Goal: Task Accomplishment & Management: Manage account settings

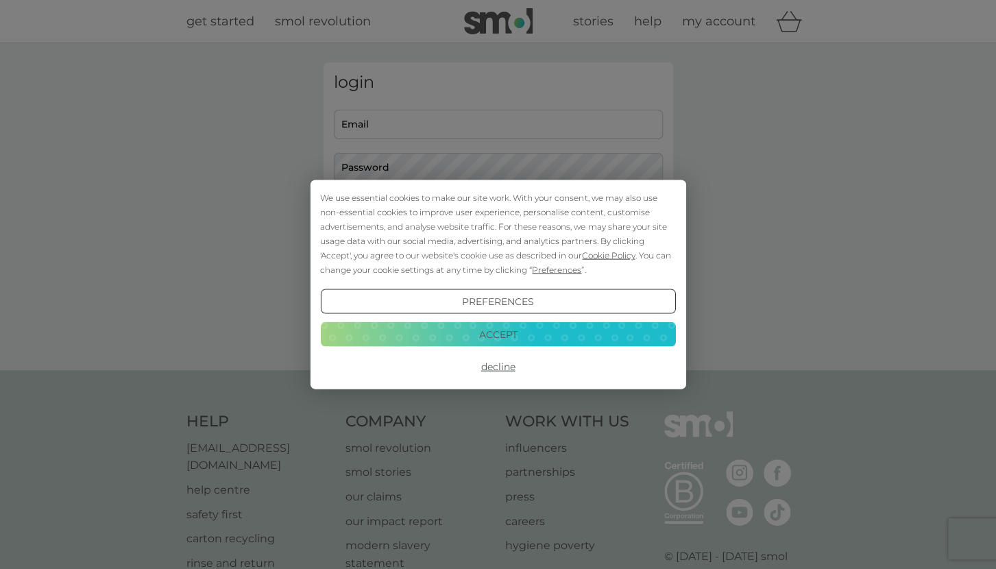
type input "[PERSON_NAME][EMAIL_ADDRESS][DOMAIN_NAME]"
click at [502, 363] on button "Decline" at bounding box center [497, 366] width 355 height 25
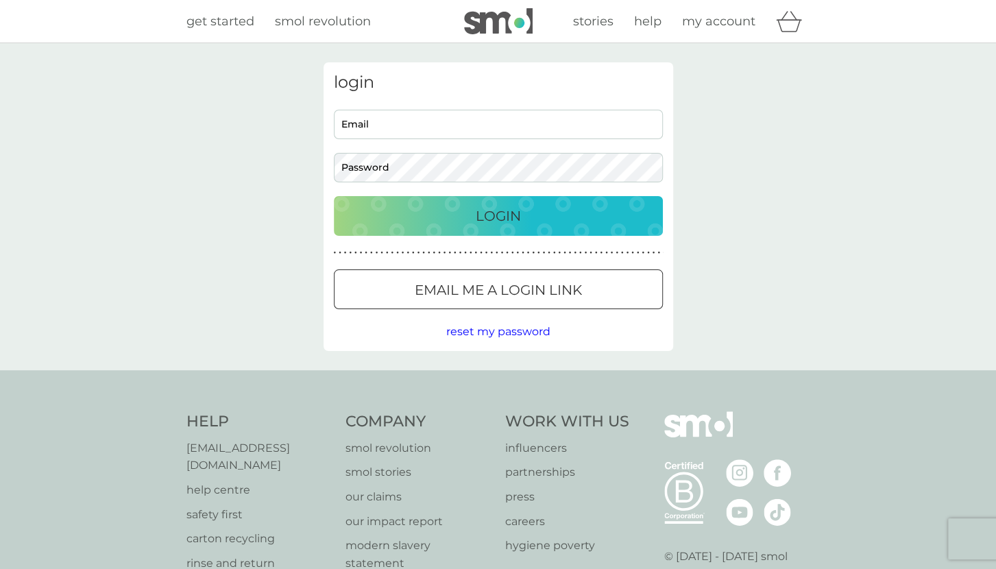
type input "[PERSON_NAME][EMAIL_ADDRESS][DOMAIN_NAME]"
click at [415, 130] on input "[PERSON_NAME][EMAIL_ADDRESS][DOMAIN_NAME]" at bounding box center [498, 124] width 329 height 29
click at [468, 205] on div "Login" at bounding box center [499, 216] width 302 height 22
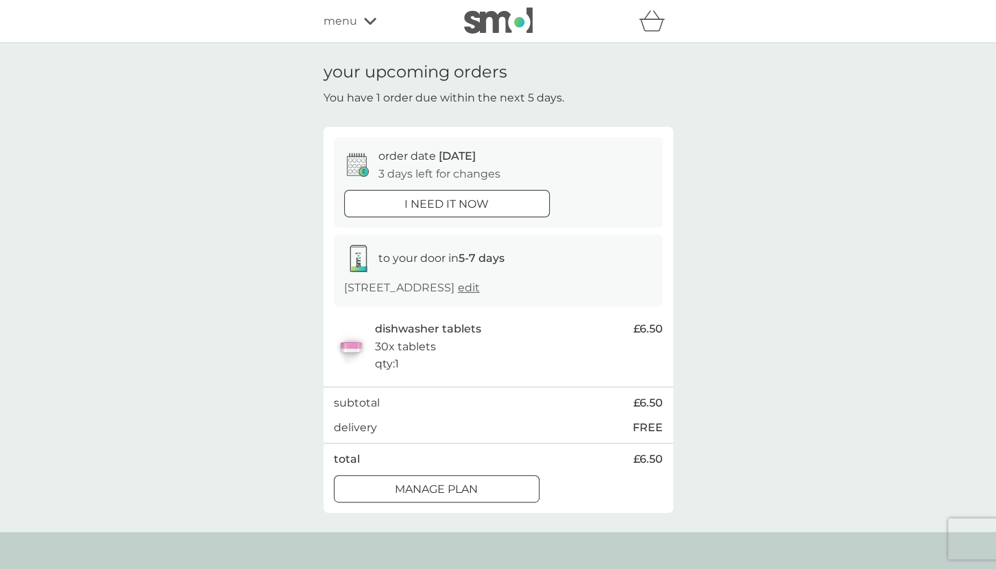
click at [459, 483] on div at bounding box center [436, 489] width 49 height 14
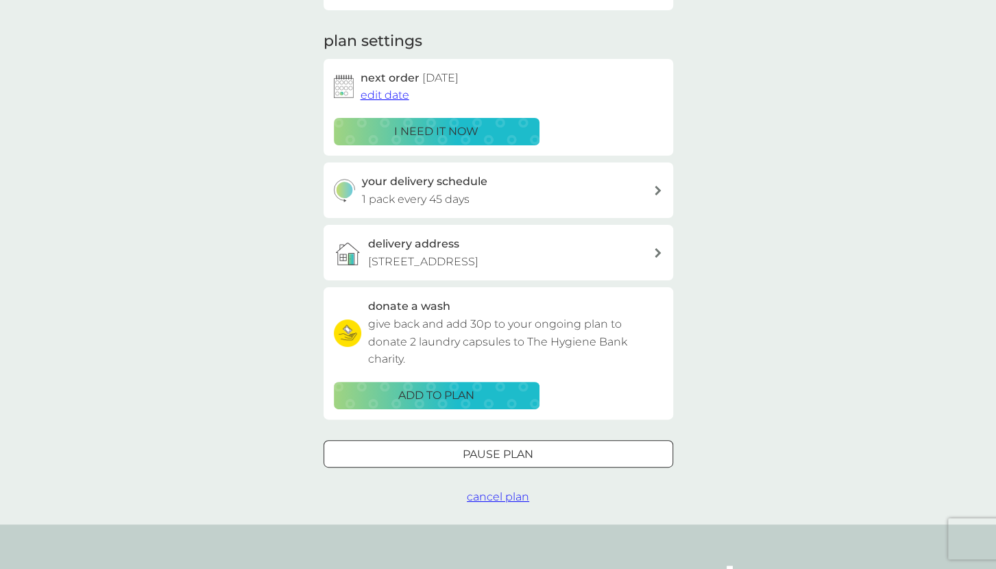
scroll to position [179, 0]
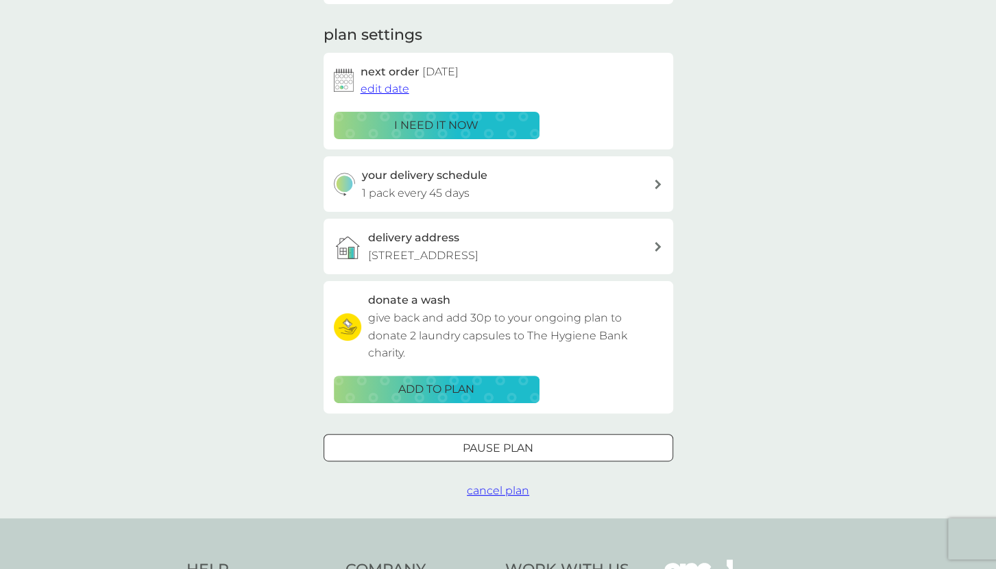
click at [603, 188] on div "your delivery schedule 1 pack every 45 days" at bounding box center [507, 184] width 291 height 35
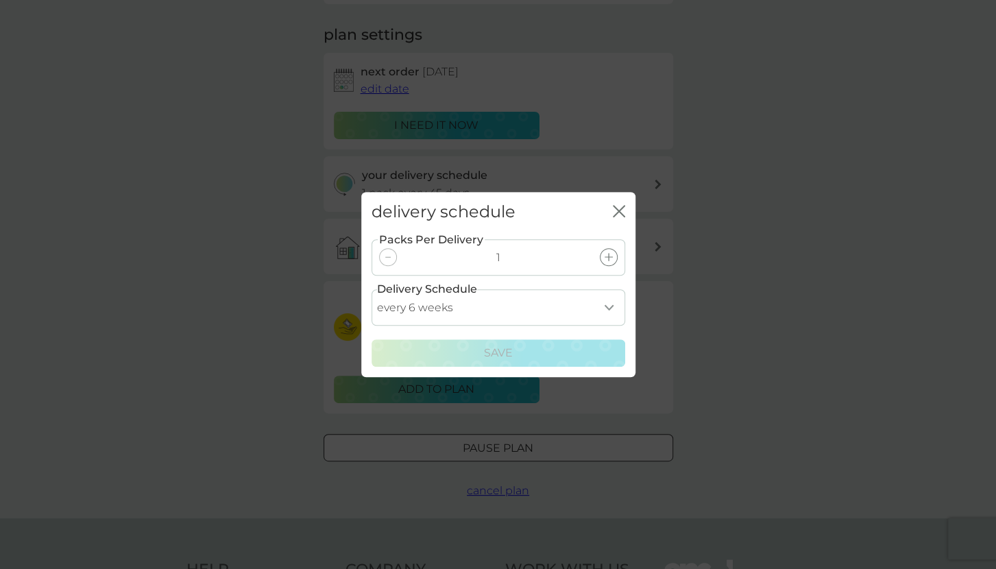
click at [606, 309] on select "every 1 week every 2 weeks every 3 weeks every 4 weeks every 5 weeks every 6 we…" at bounding box center [498, 307] width 254 height 36
select select "56"
click at [371, 289] on select "every 1 week every 2 weeks every 3 weeks every 4 weeks every 5 weeks every 6 we…" at bounding box center [498, 307] width 254 height 36
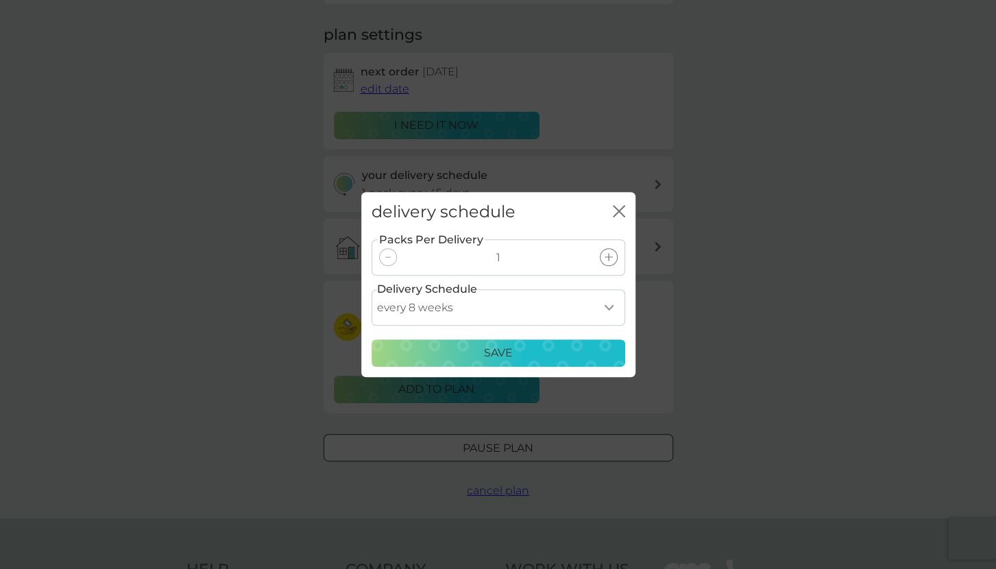
click at [513, 356] on div "Save" at bounding box center [498, 353] width 236 height 18
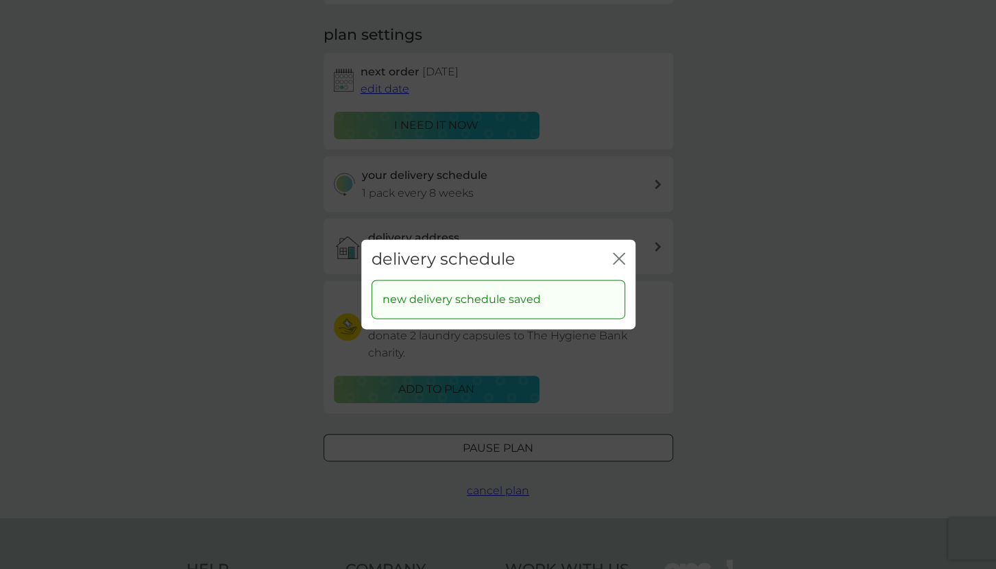
click at [621, 256] on icon "close" at bounding box center [621, 258] width 5 height 11
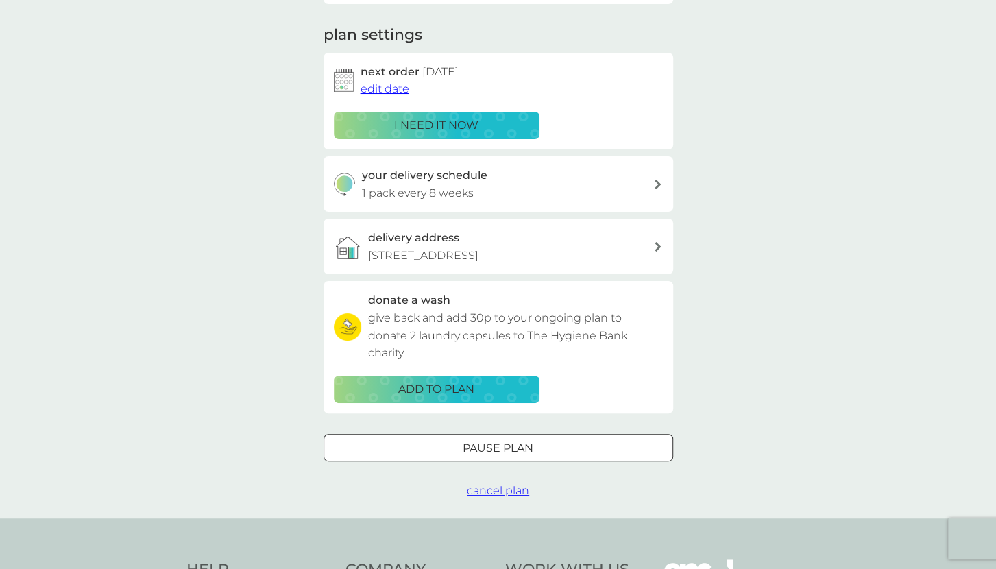
click at [388, 87] on span "edit date" at bounding box center [385, 88] width 49 height 13
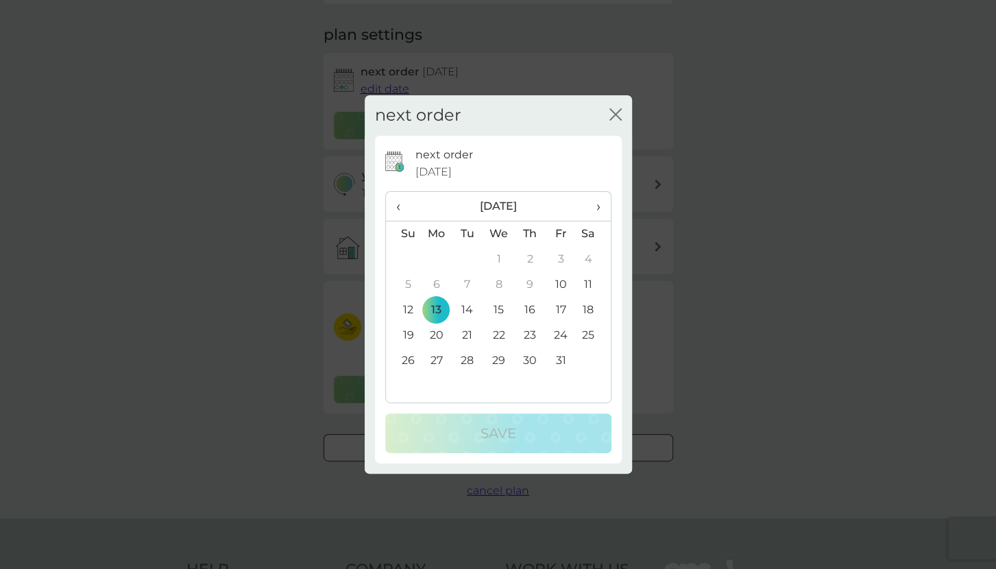
click at [596, 206] on span "›" at bounding box center [593, 206] width 14 height 29
click at [587, 258] on td "1" at bounding box center [593, 259] width 34 height 25
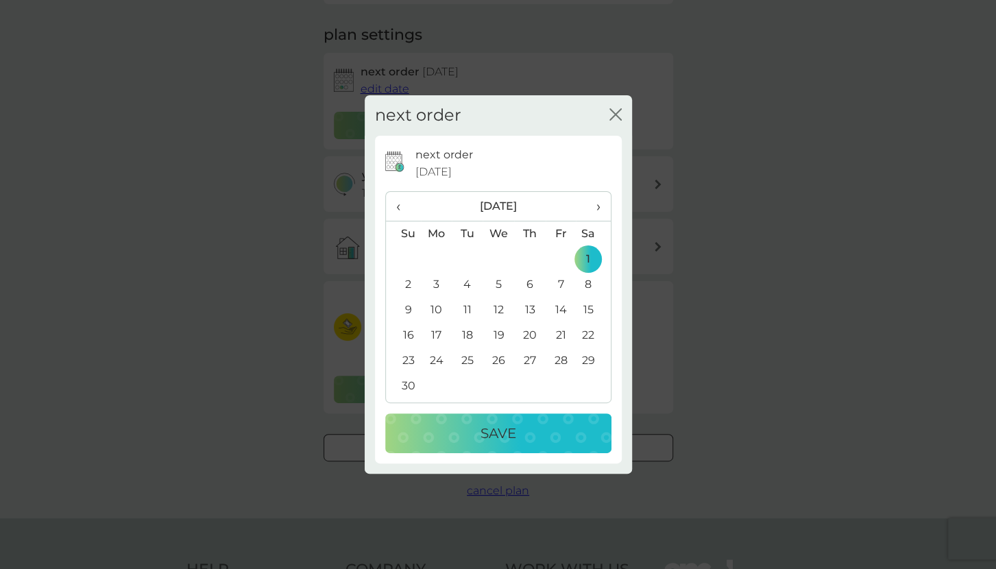
click at [513, 426] on p "Save" at bounding box center [498, 433] width 36 height 22
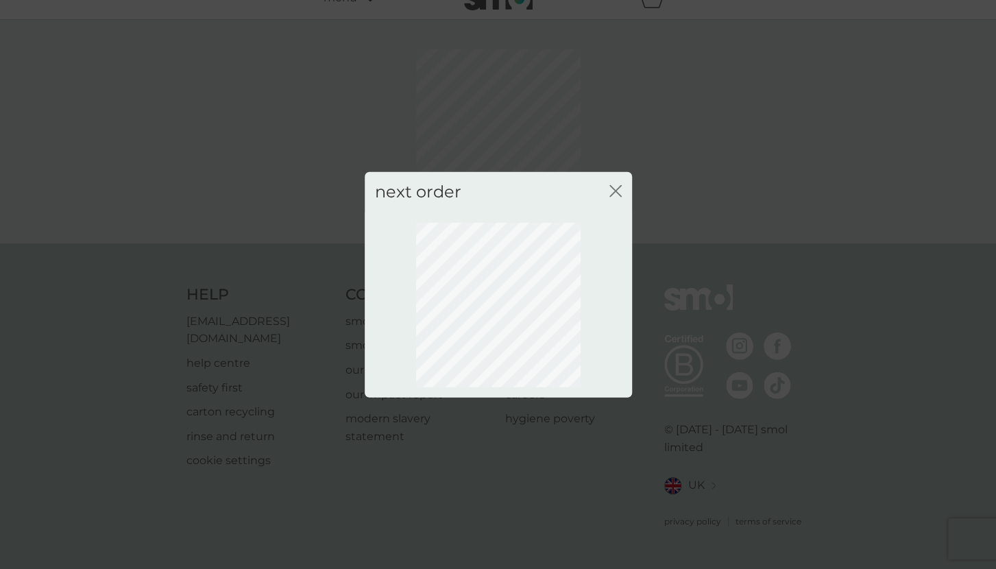
scroll to position [5, 0]
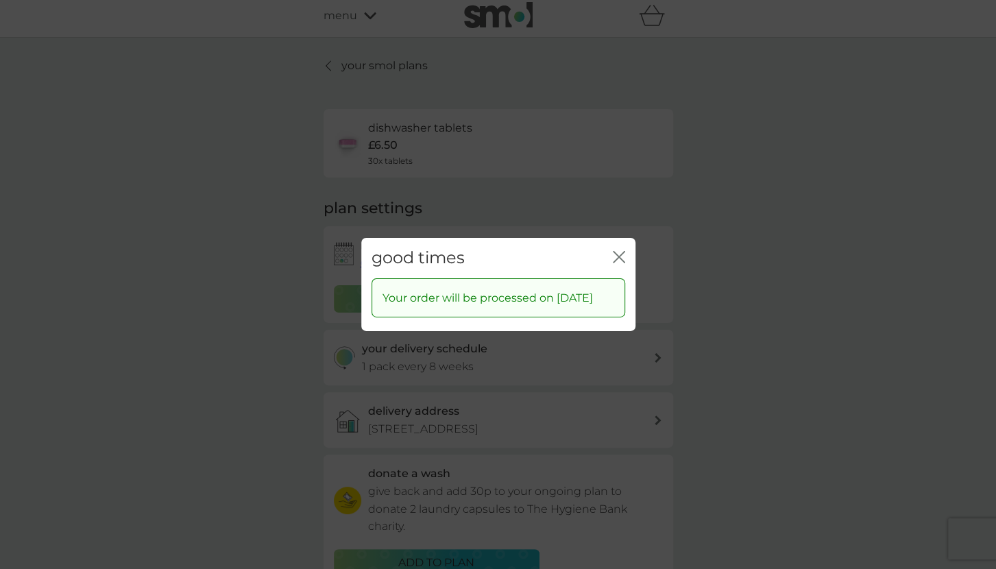
click at [620, 256] on icon "close" at bounding box center [621, 257] width 5 height 11
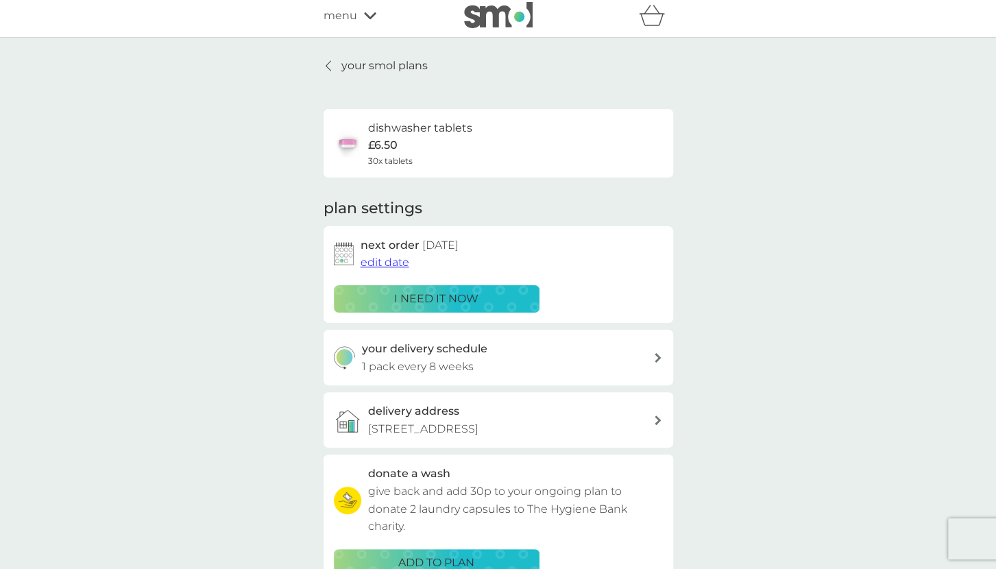
click at [334, 65] on link "your smol plans" at bounding box center [376, 66] width 104 height 18
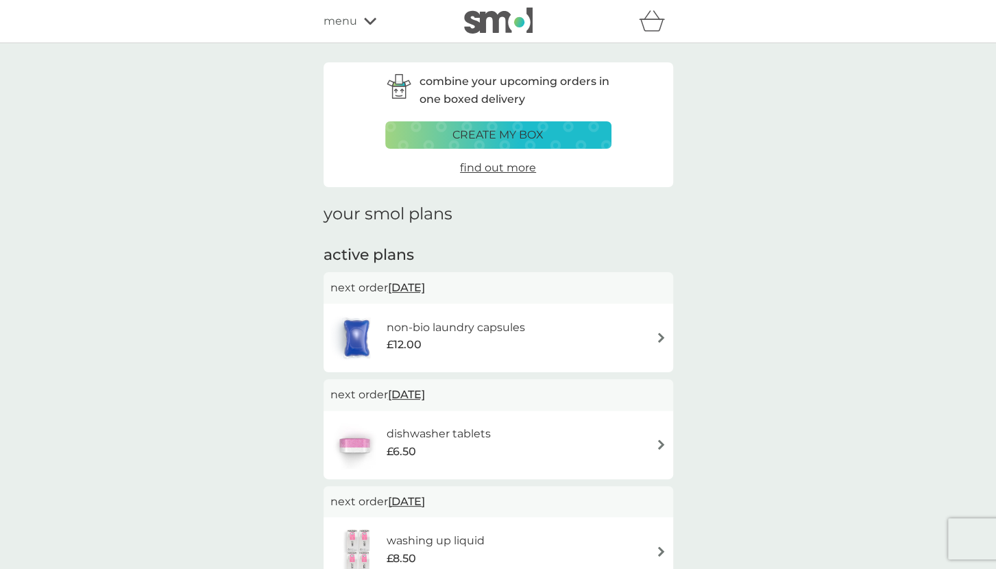
click at [657, 337] on img at bounding box center [661, 337] width 10 height 10
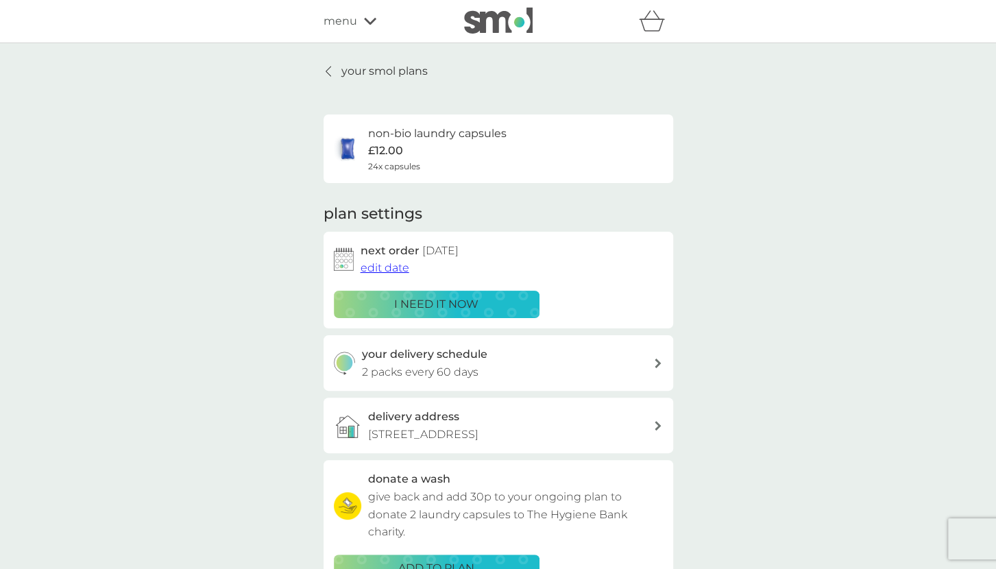
click at [391, 266] on span "edit date" at bounding box center [385, 267] width 49 height 13
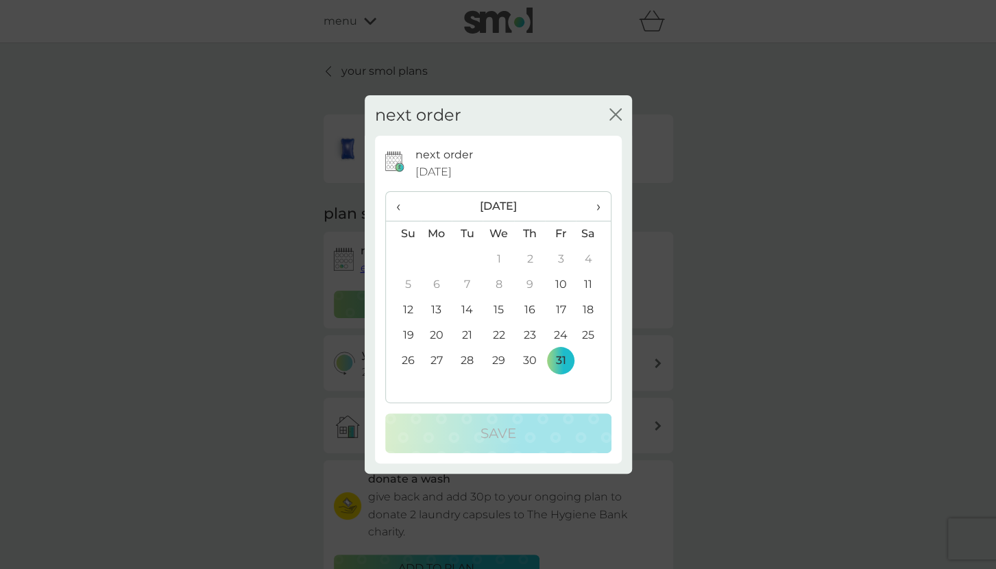
click at [599, 206] on span "›" at bounding box center [593, 206] width 14 height 29
click at [592, 255] on td "1" at bounding box center [593, 259] width 34 height 25
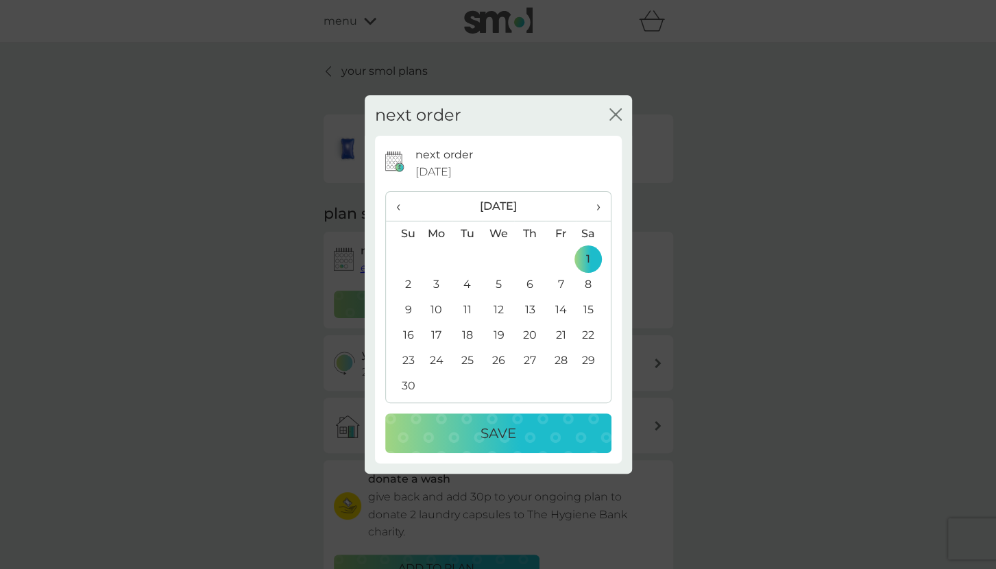
click at [504, 421] on button "Save" at bounding box center [498, 433] width 226 height 40
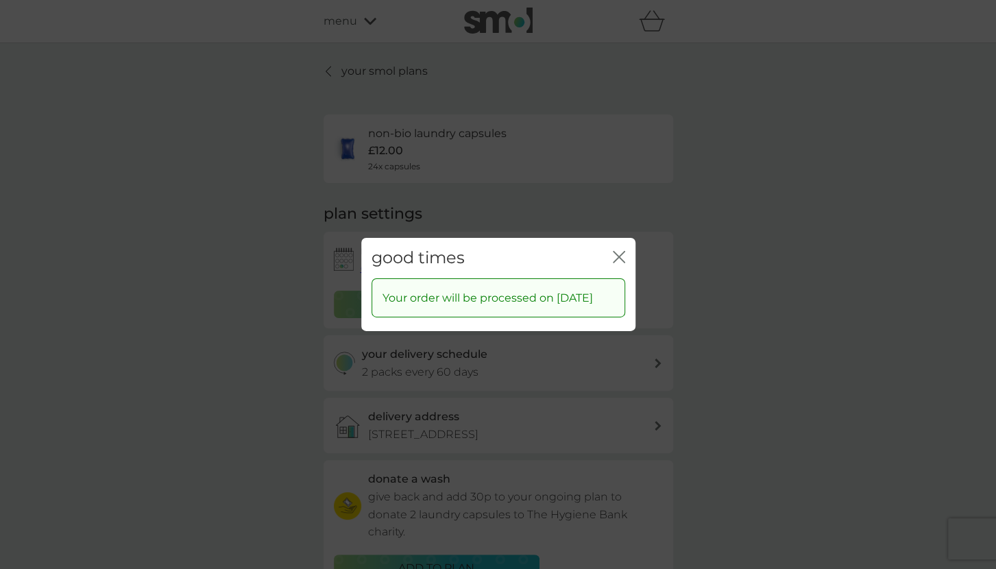
click at [613, 251] on icon "close" at bounding box center [619, 257] width 12 height 12
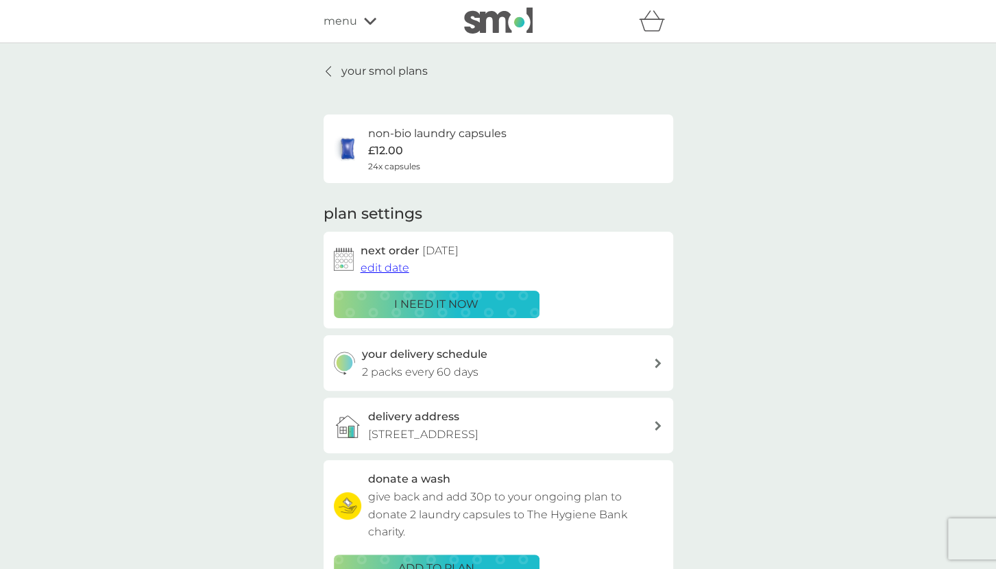
click at [645, 363] on div "your delivery schedule 2 packs every 60 days" at bounding box center [507, 362] width 291 height 35
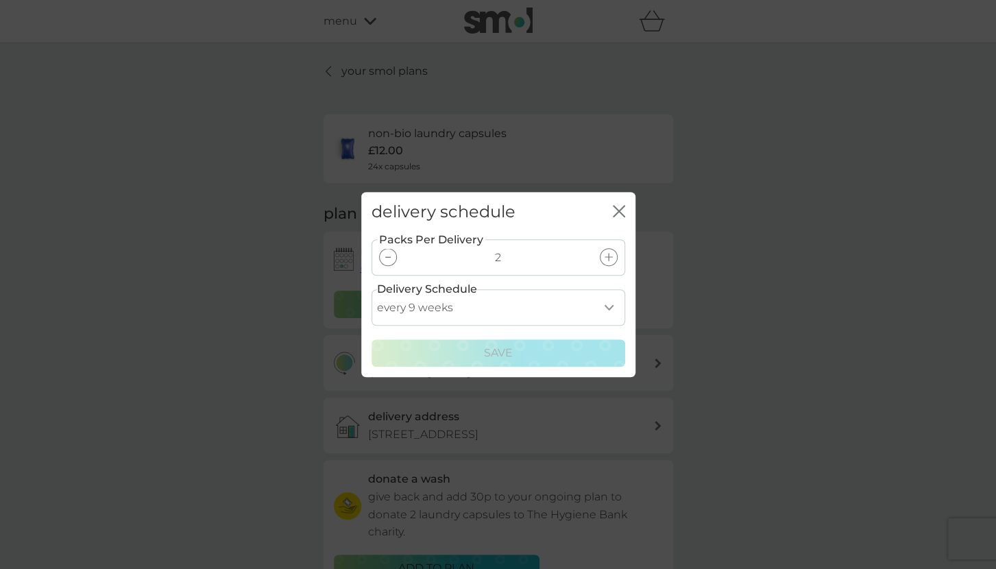
click at [612, 310] on select "every 1 week every 2 weeks every 3 weeks every 4 weeks every 5 weeks every 6 we…" at bounding box center [498, 307] width 254 height 36
select select "56"
click at [371, 289] on select "every 1 week every 2 weeks every 3 weeks every 4 weeks every 5 weeks every 6 we…" at bounding box center [498, 307] width 254 height 36
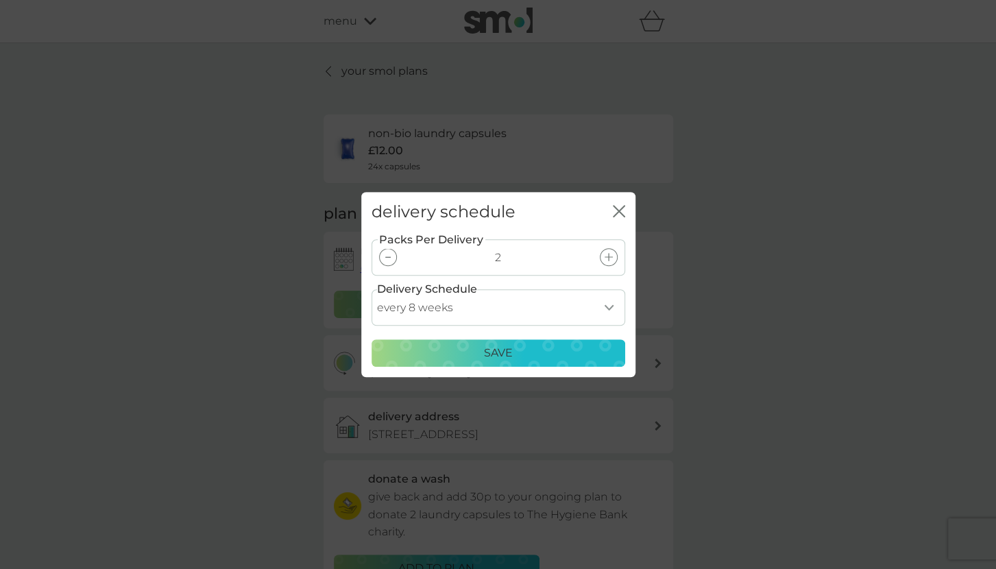
click at [497, 354] on p "Save" at bounding box center [498, 353] width 29 height 18
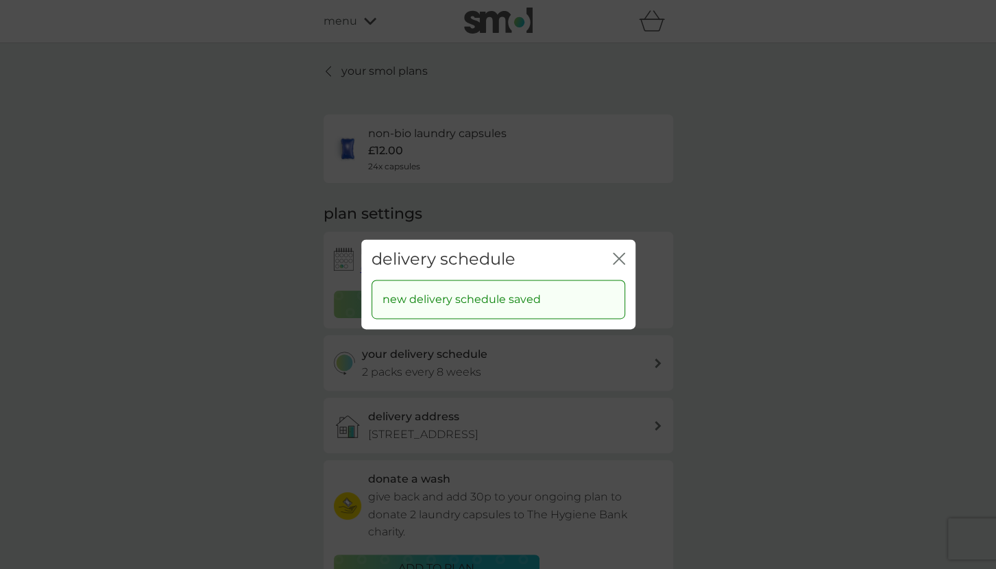
click at [615, 258] on icon "close" at bounding box center [619, 258] width 12 height 12
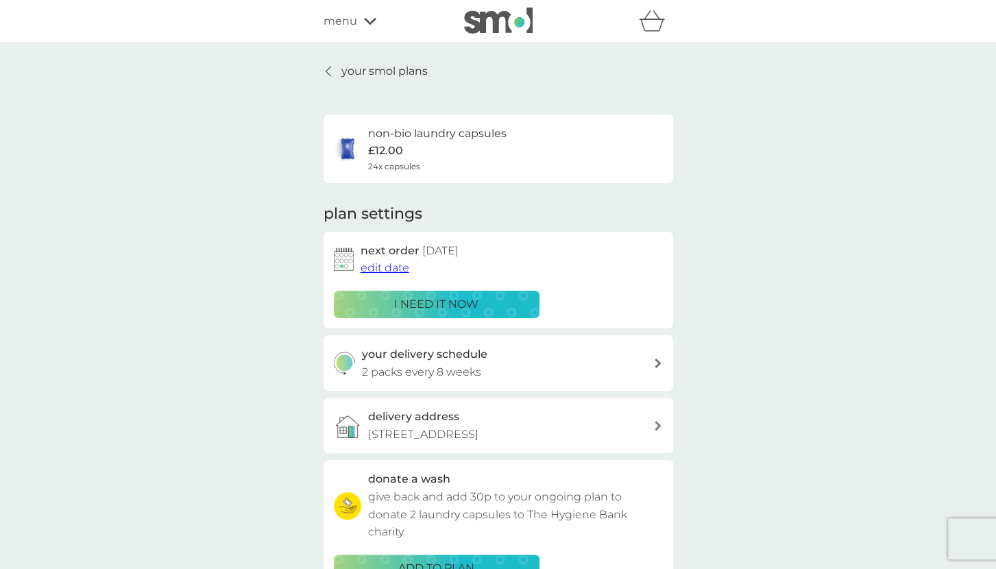
click at [399, 64] on p "your smol plans" at bounding box center [384, 71] width 86 height 18
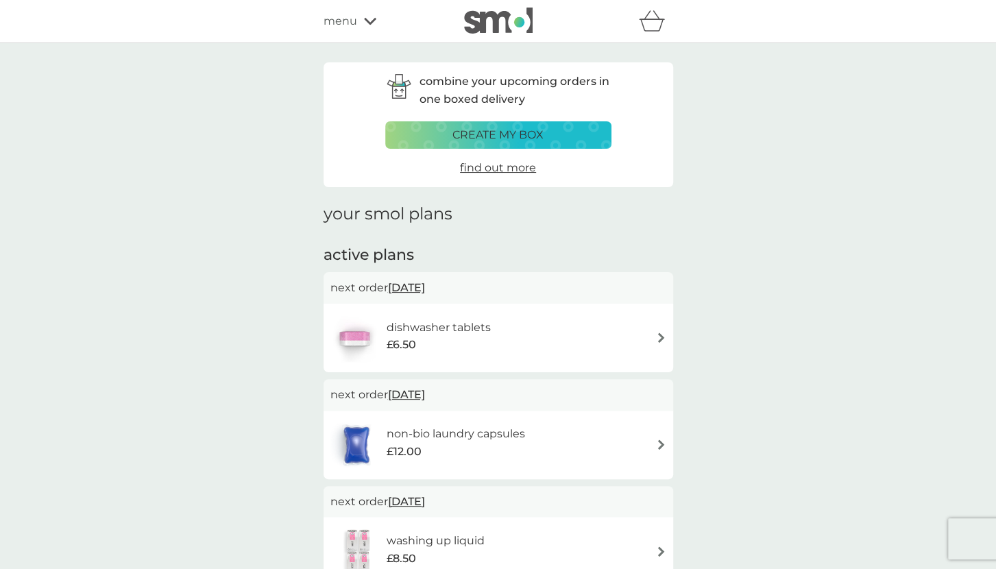
click at [366, 23] on icon at bounding box center [370, 21] width 12 height 8
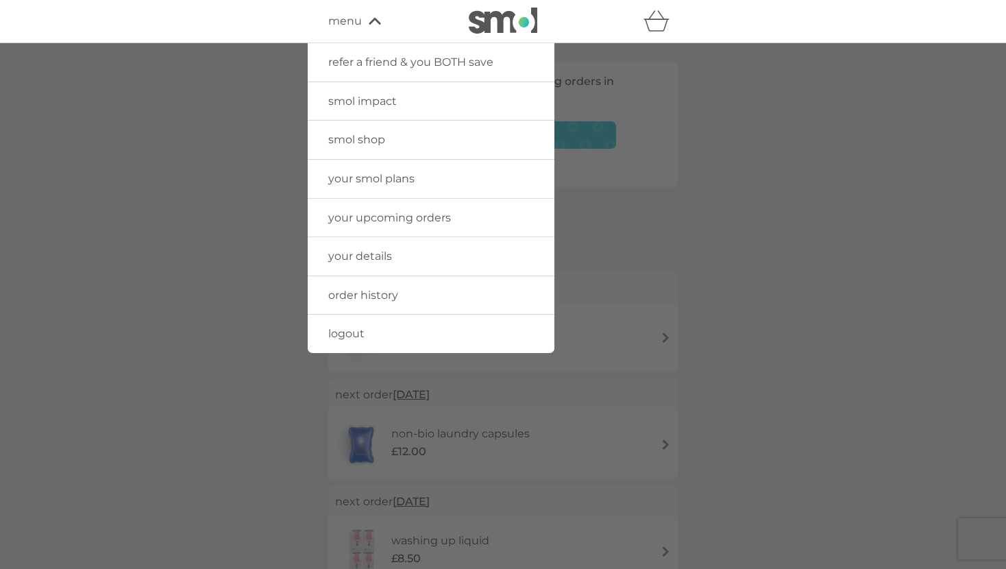
click at [371, 138] on span "smol shop" at bounding box center [356, 139] width 57 height 13
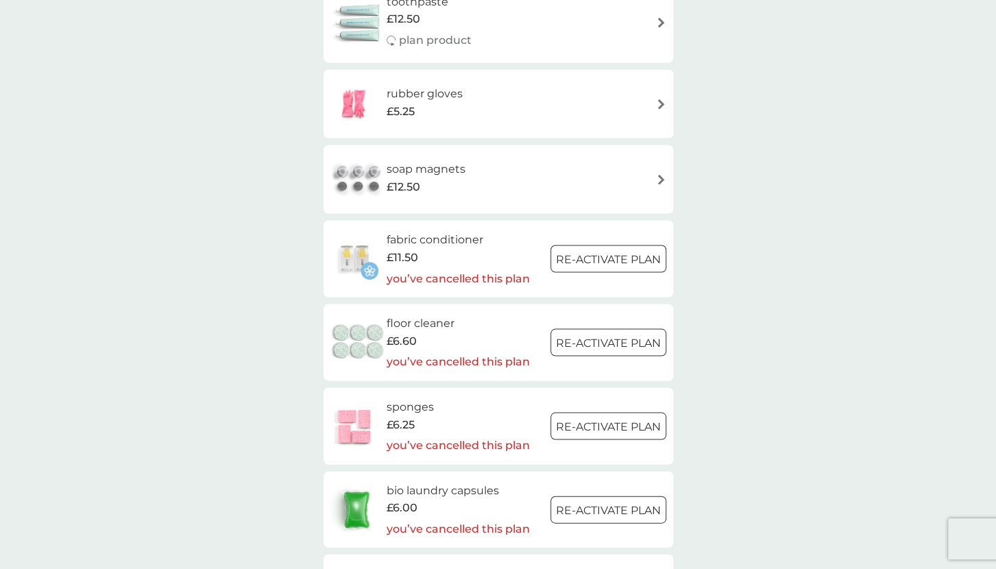
scroll to position [1426, 0]
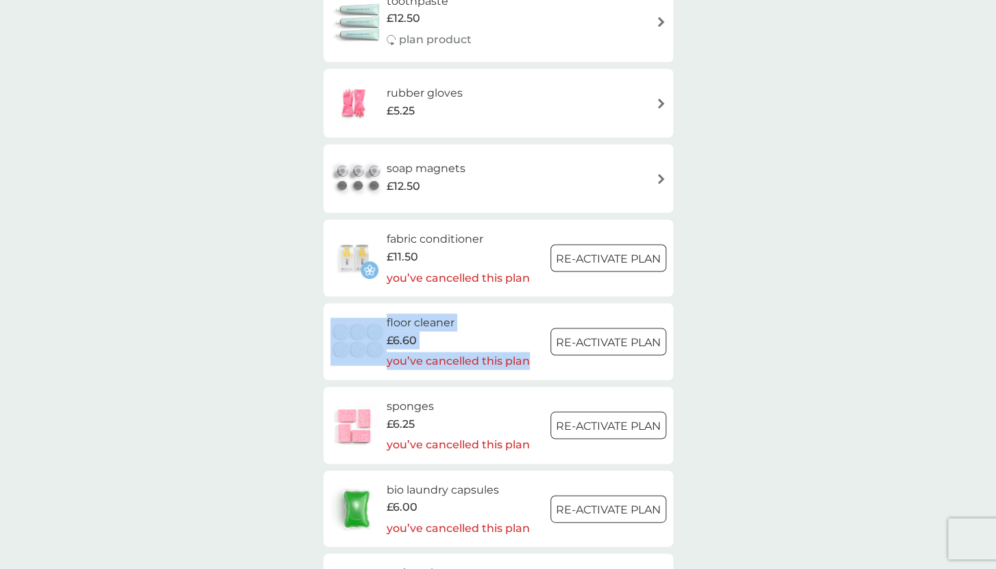
drag, startPoint x: 600, startPoint y: 327, endPoint x: 608, endPoint y: 285, distance: 42.5
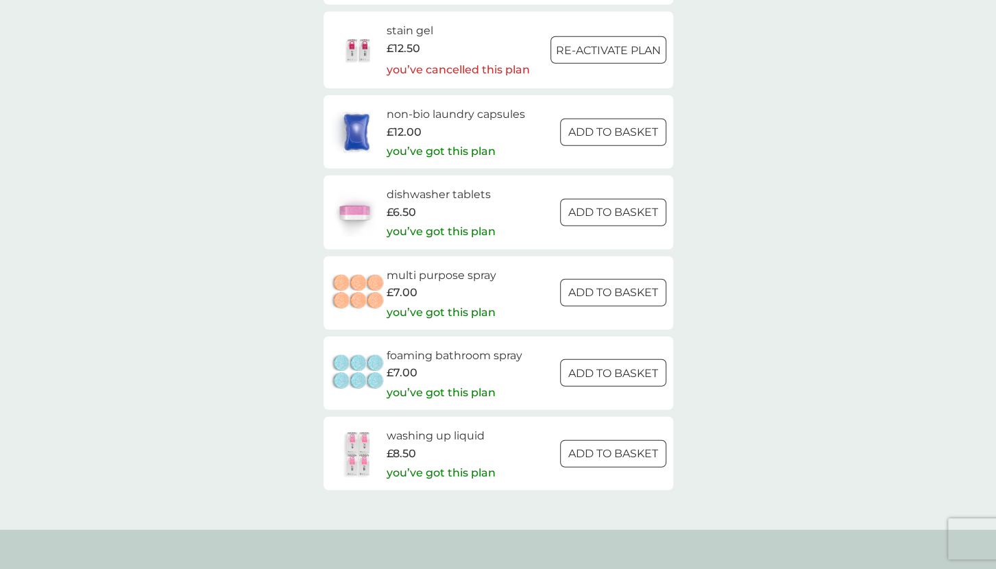
scroll to position [2073, 0]
